Goal: Transaction & Acquisition: Download file/media

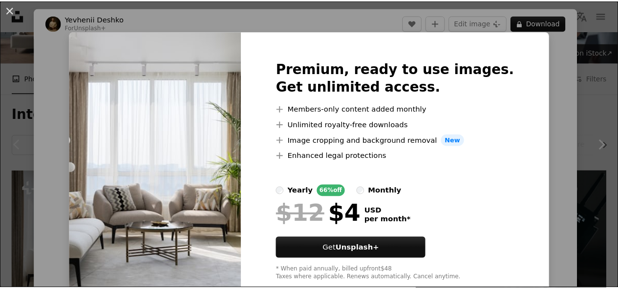
scroll to position [23, 0]
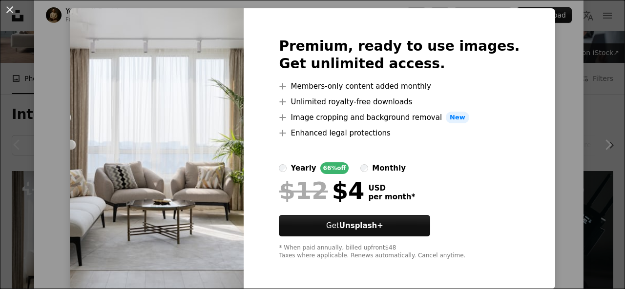
click at [578, 165] on div "An X shape Premium, ready to use images. Get unlimited access. A plus sign Memb…" at bounding box center [312, 144] width 625 height 289
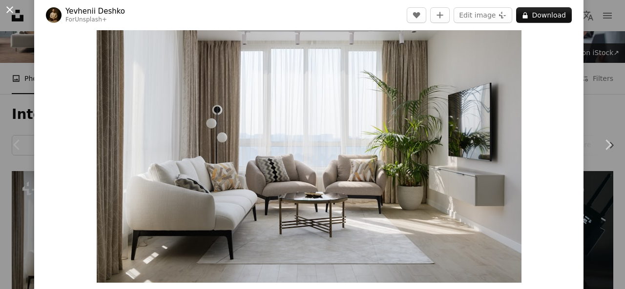
click at [9, 7] on button "An X shape" at bounding box center [10, 10] width 12 height 12
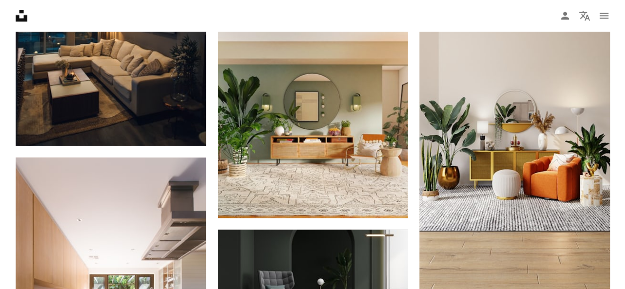
scroll to position [683, 0]
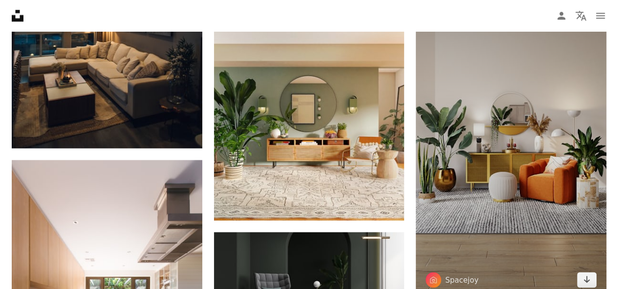
click at [493, 150] on img at bounding box center [510, 128] width 190 height 338
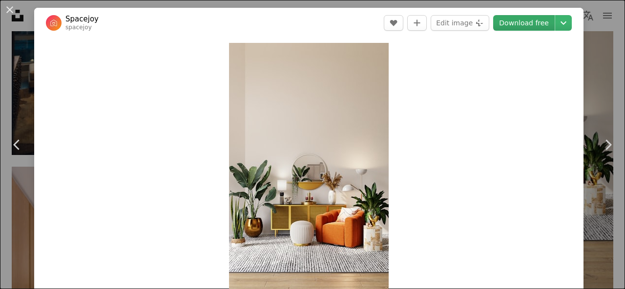
click at [532, 27] on link "Download free" at bounding box center [524, 23] width 62 height 16
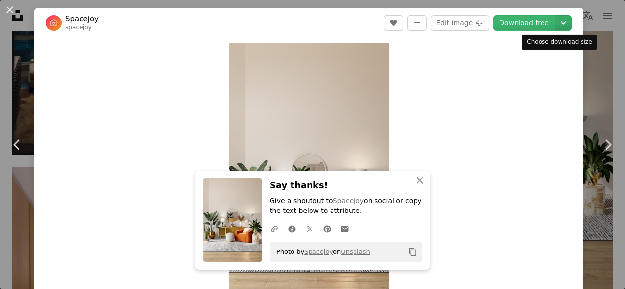
click at [560, 22] on icon "Choose download size" at bounding box center [563, 22] width 6 height 3
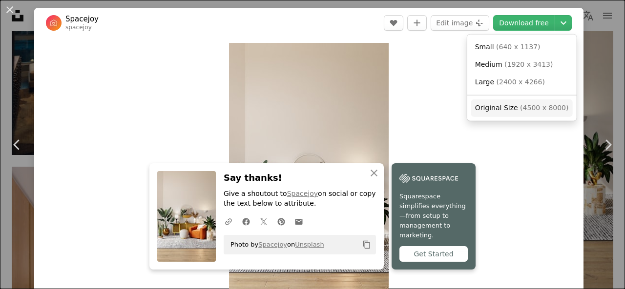
click at [512, 108] on span "Original Size" at bounding box center [496, 108] width 43 height 8
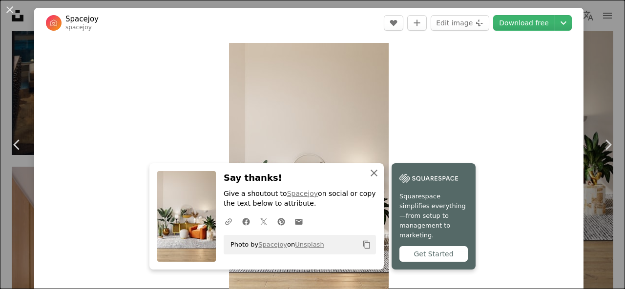
click at [371, 177] on icon "button" at bounding box center [374, 173] width 7 height 7
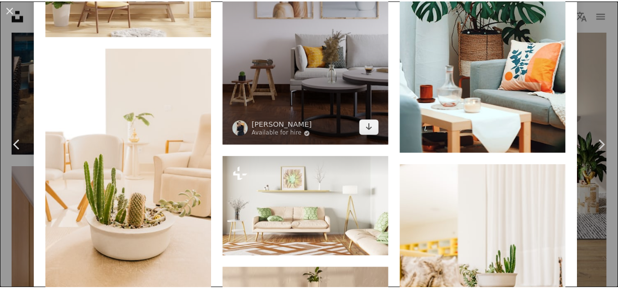
scroll to position [1172, 0]
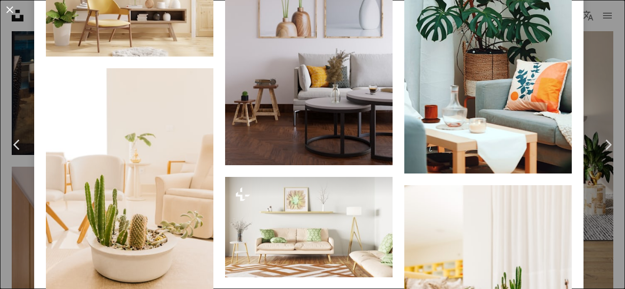
click at [11, 11] on button "An X shape" at bounding box center [10, 10] width 12 height 12
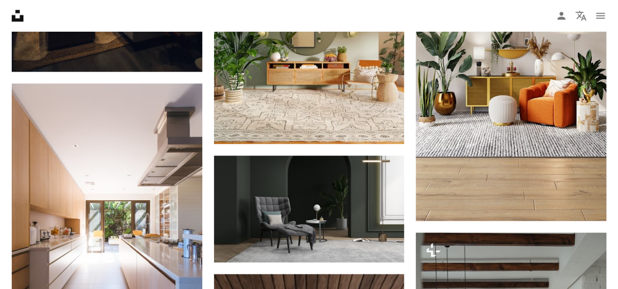
scroll to position [537, 0]
